Goal: Information Seeking & Learning: Learn about a topic

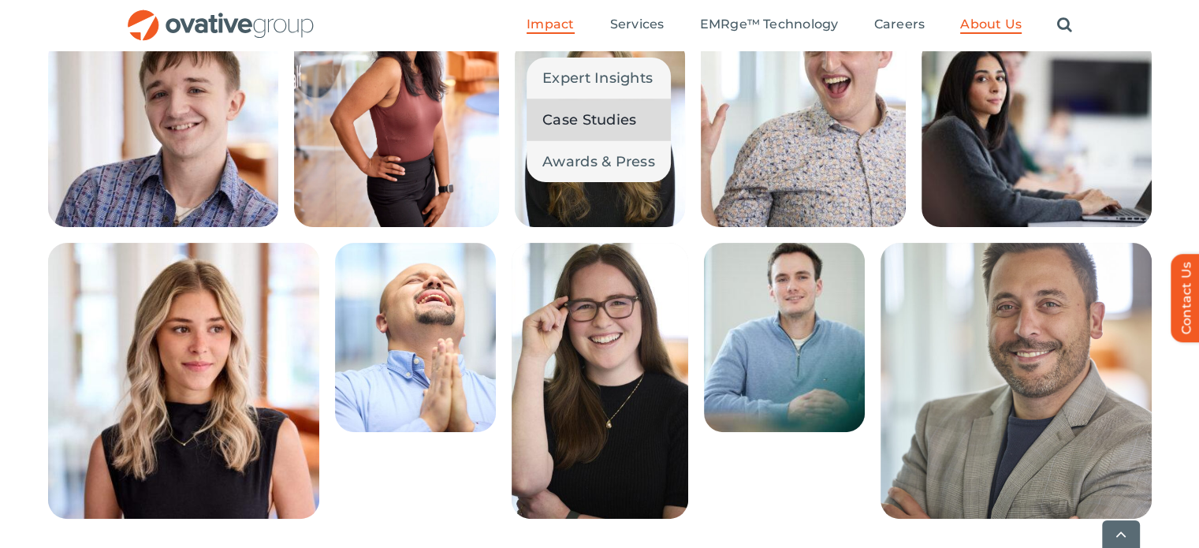
click at [585, 122] on span "Case Studies" at bounding box center [589, 120] width 94 height 22
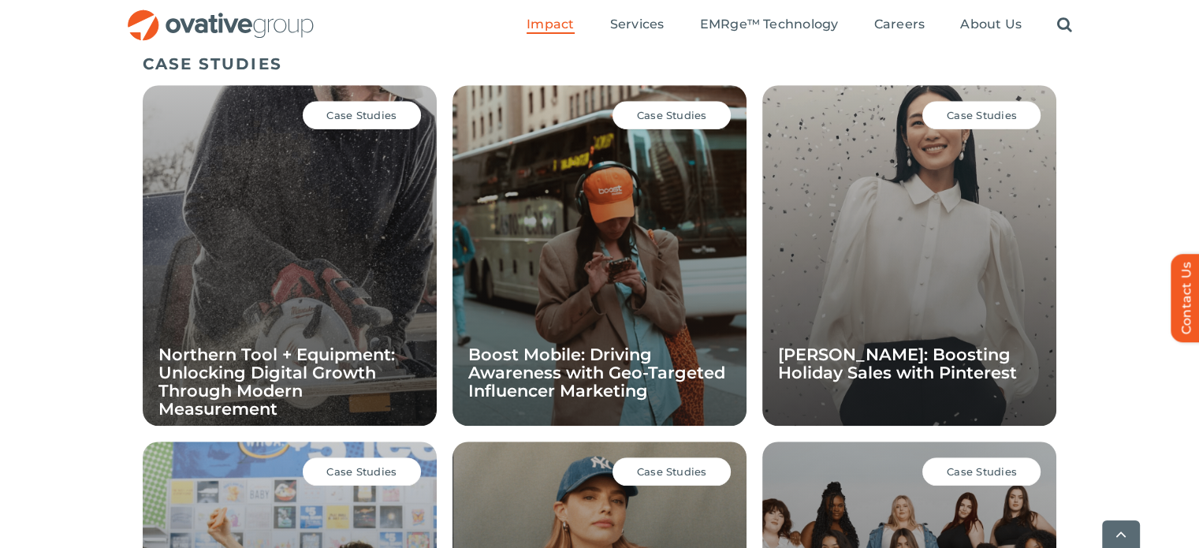
scroll to position [1087, 0]
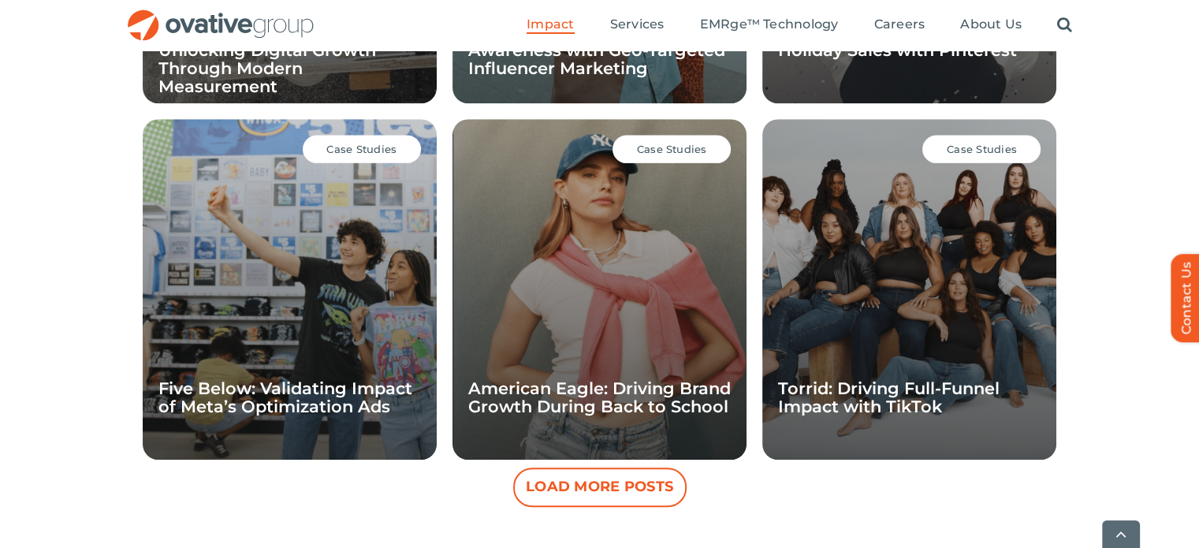
scroll to position [1406, 0]
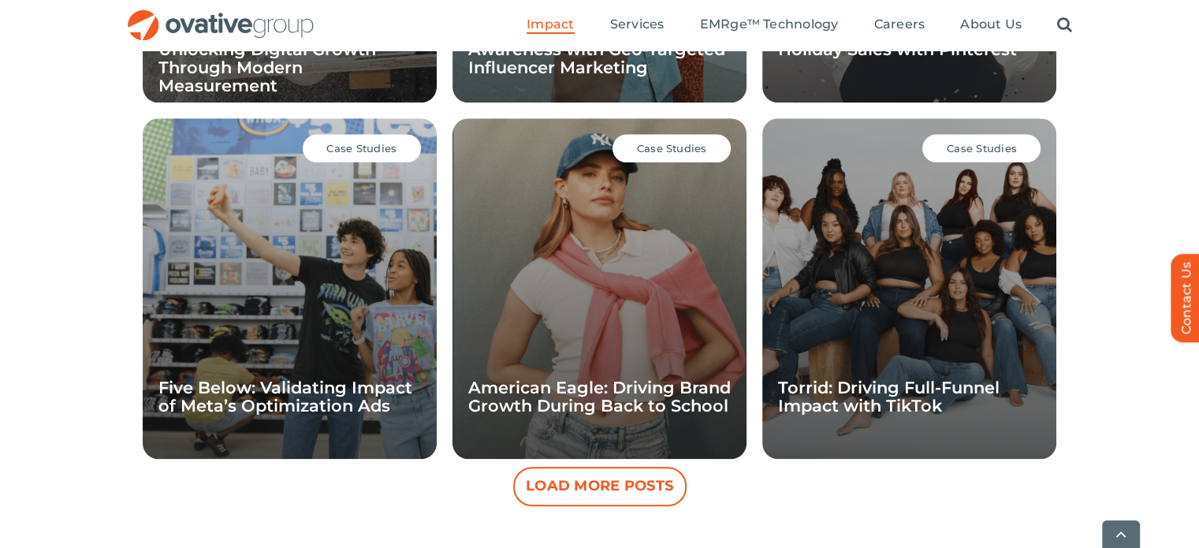
click at [662, 138] on div "Case Studies" at bounding box center [672, 148] width 118 height 28
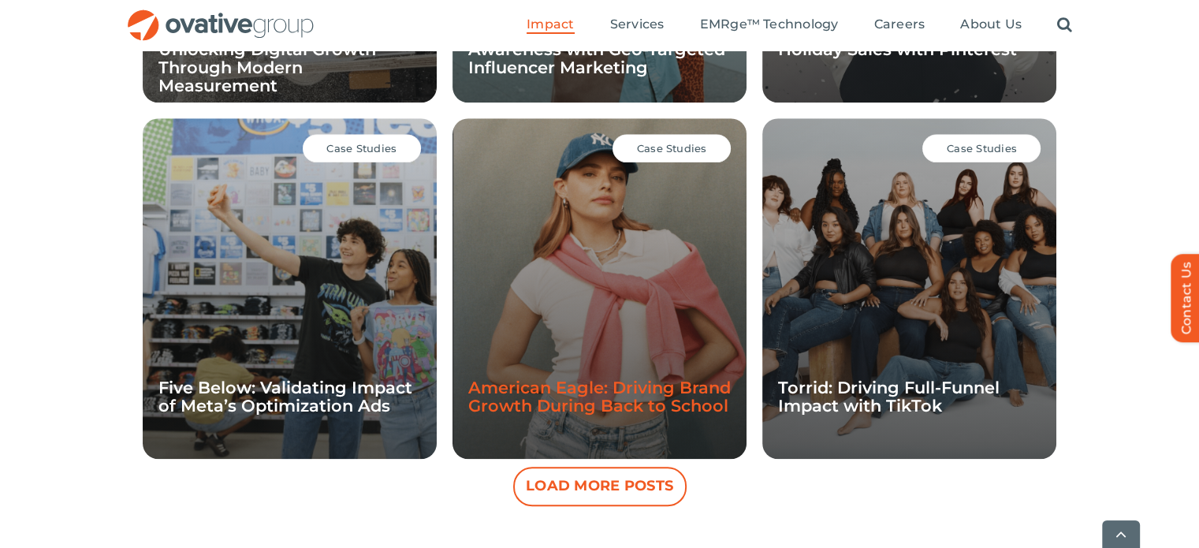
click at [575, 393] on link "American Eagle: Driving Brand Growth During Back to School" at bounding box center [599, 397] width 263 height 38
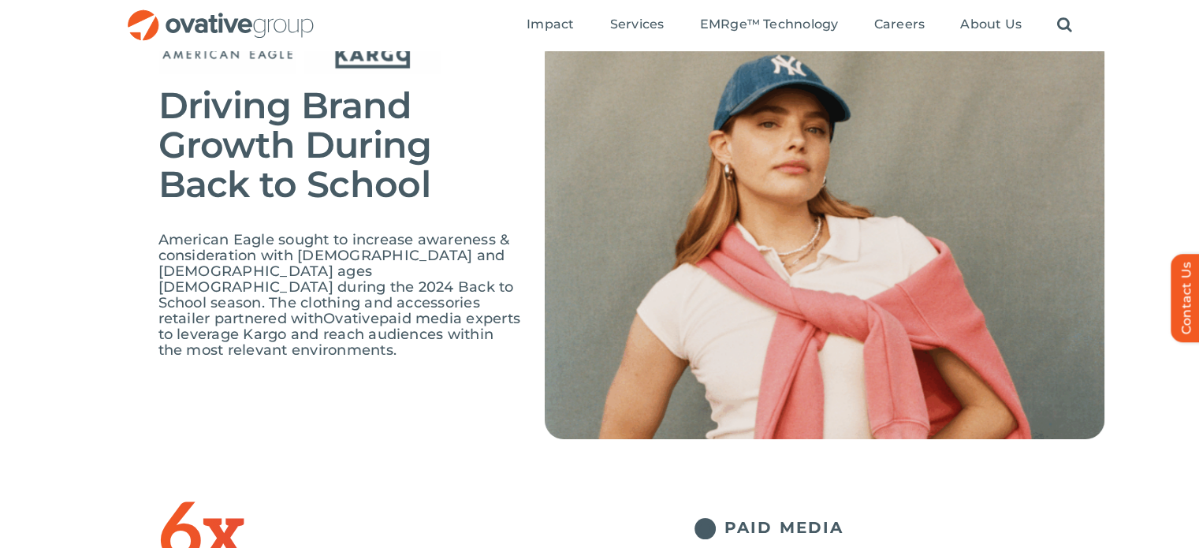
scroll to position [110, 0]
